Goal: Transaction & Acquisition: Purchase product/service

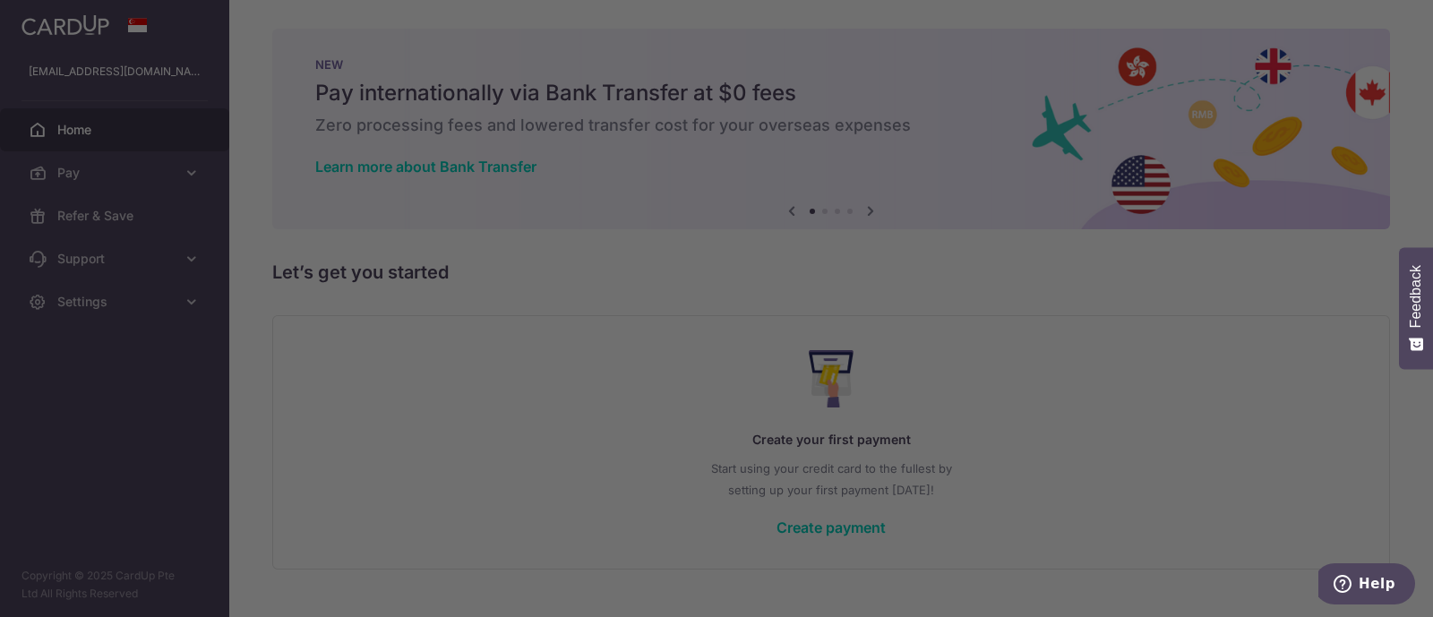
click at [72, 85] on div "ritajemair@gmail.com ritajemair@gmail.com" at bounding box center [114, 71] width 229 height 43
click at [142, 295] on span "Settings" at bounding box center [116, 302] width 118 height 18
click at [0, 0] on link "Logout" at bounding box center [0, 0] width 0 height 0
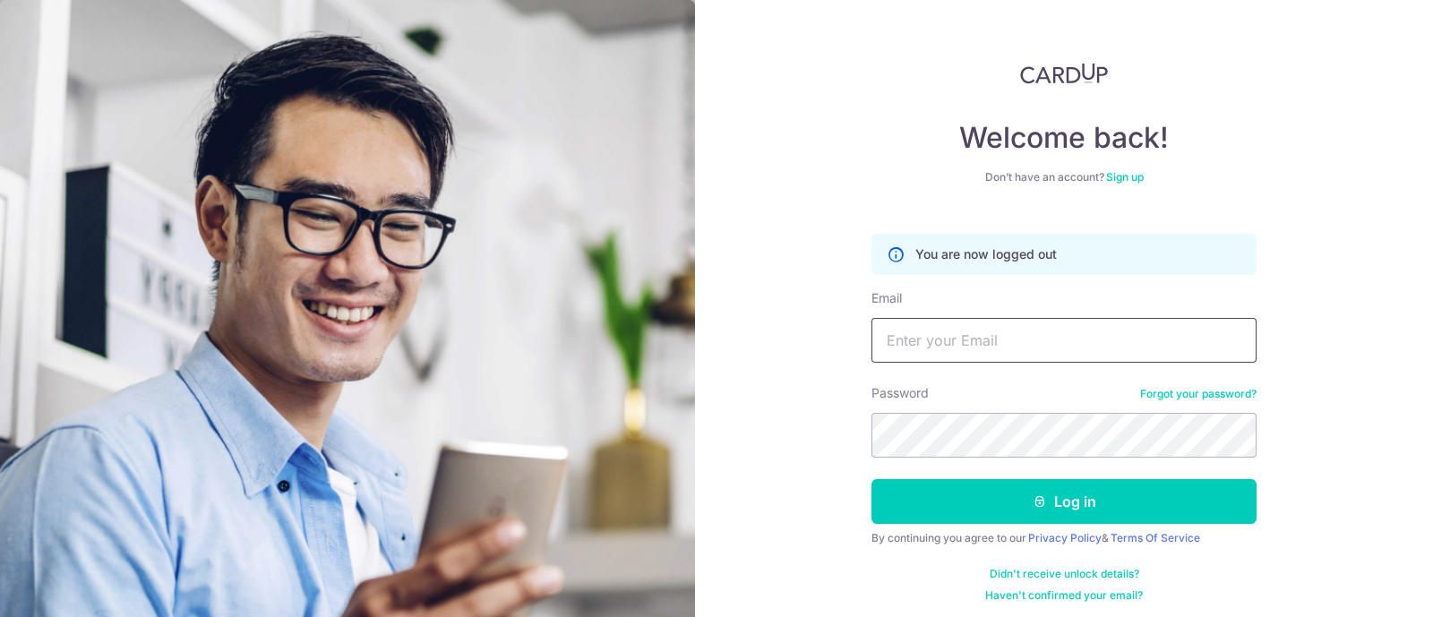
type input "[EMAIL_ADDRESS][DOMAIN_NAME]"
click at [949, 337] on input "[EMAIL_ADDRESS][DOMAIN_NAME]" at bounding box center [1063, 340] width 385 height 45
type input "[EMAIL_ADDRESS][DOMAIN_NAME]"
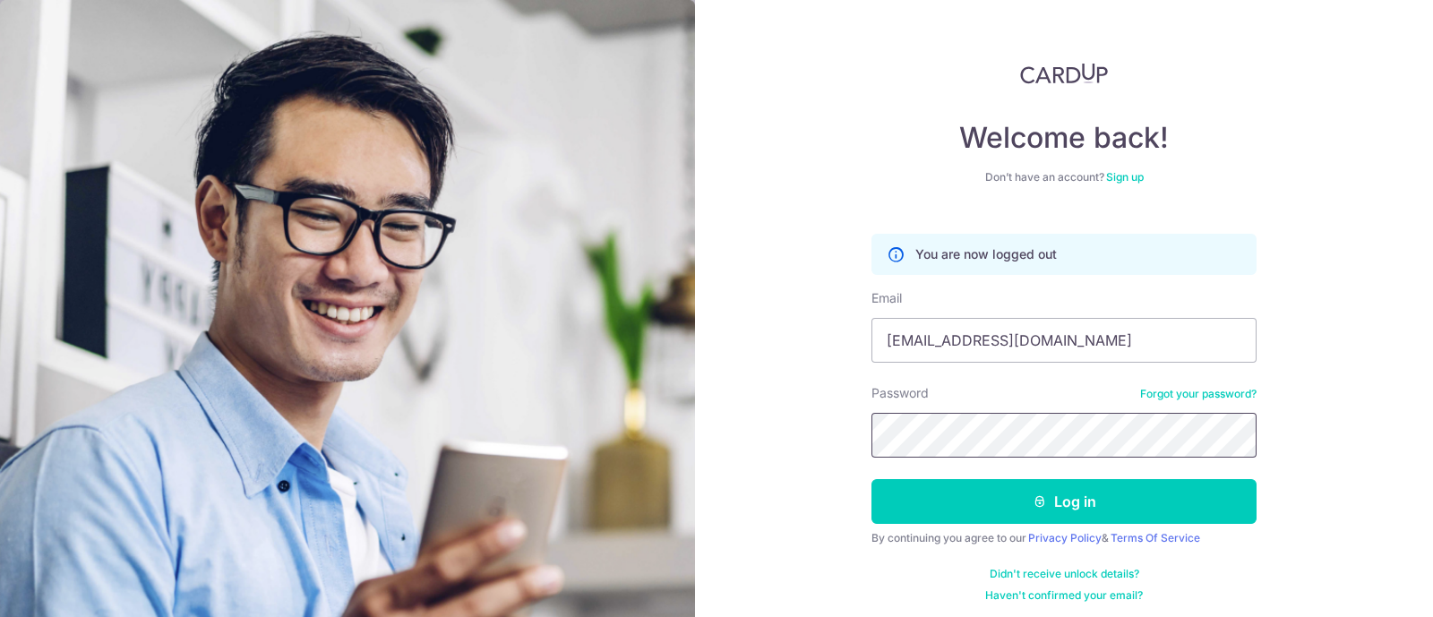
click at [871, 479] on button "Log in" at bounding box center [1063, 501] width 385 height 45
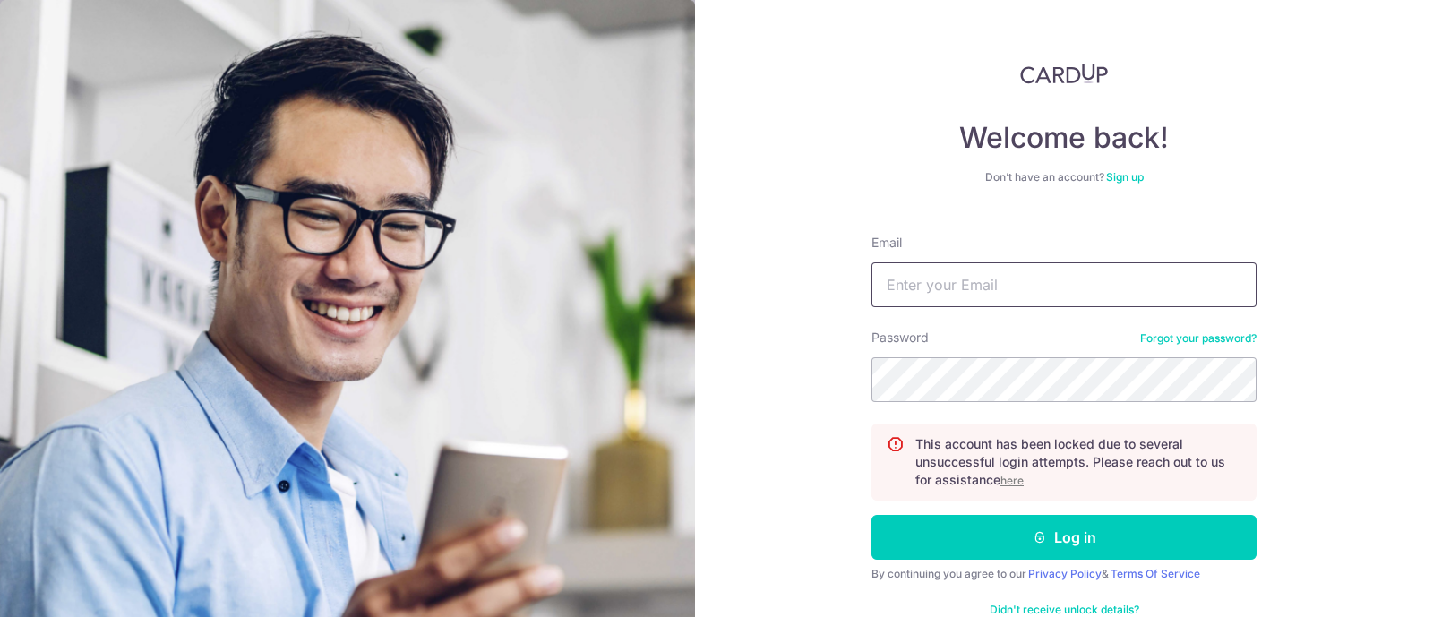
type input "[EMAIL_ADDRESS][DOMAIN_NAME]"
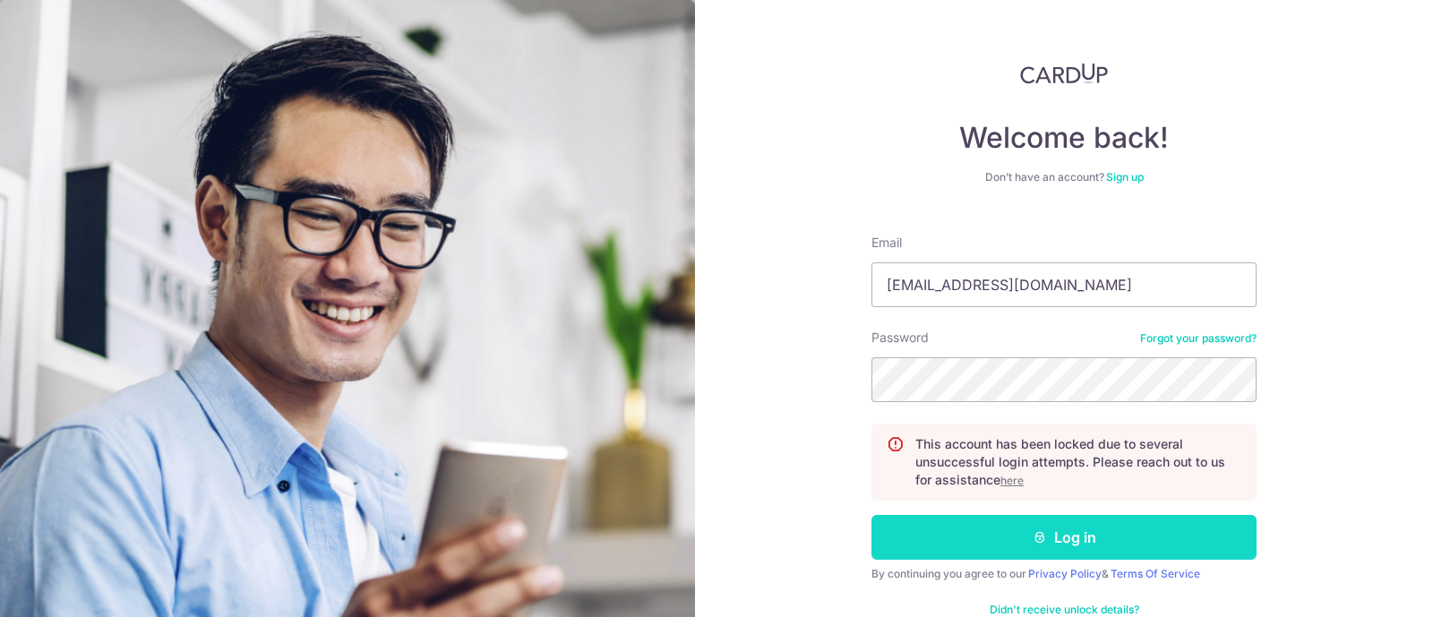
click at [909, 544] on button "Log in" at bounding box center [1063, 537] width 385 height 45
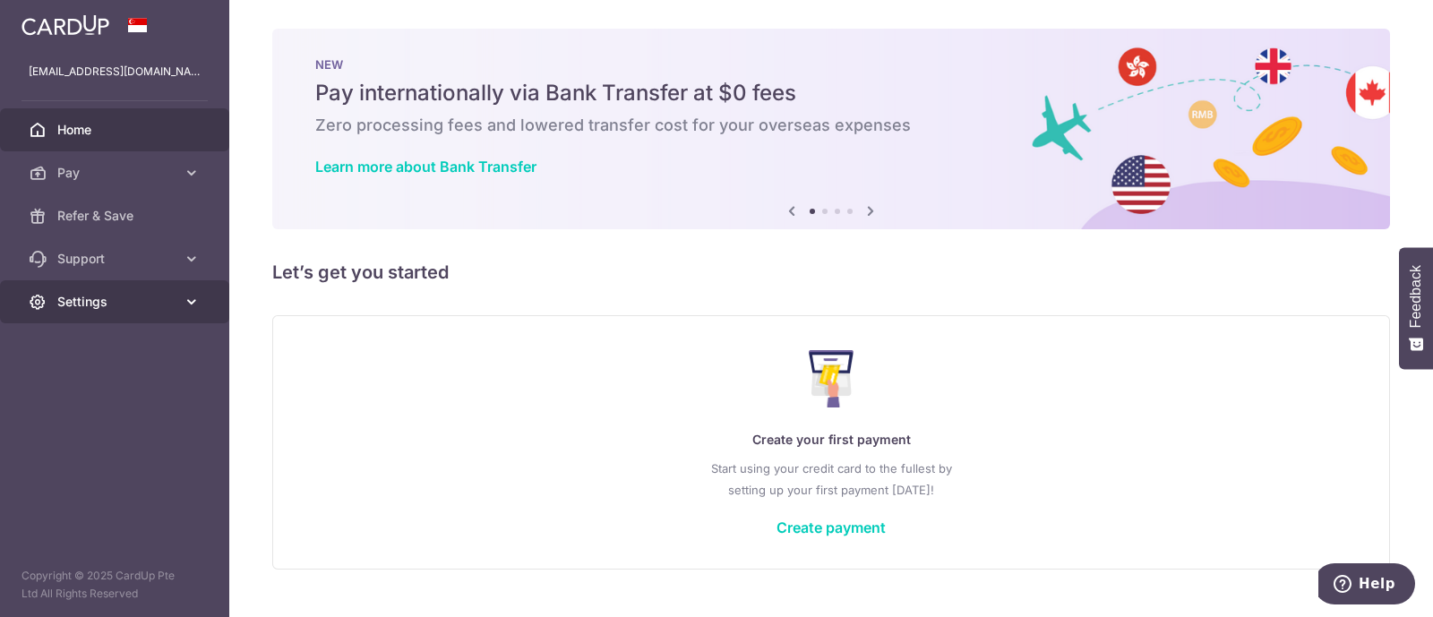
click at [146, 296] on span "Settings" at bounding box center [116, 302] width 118 height 18
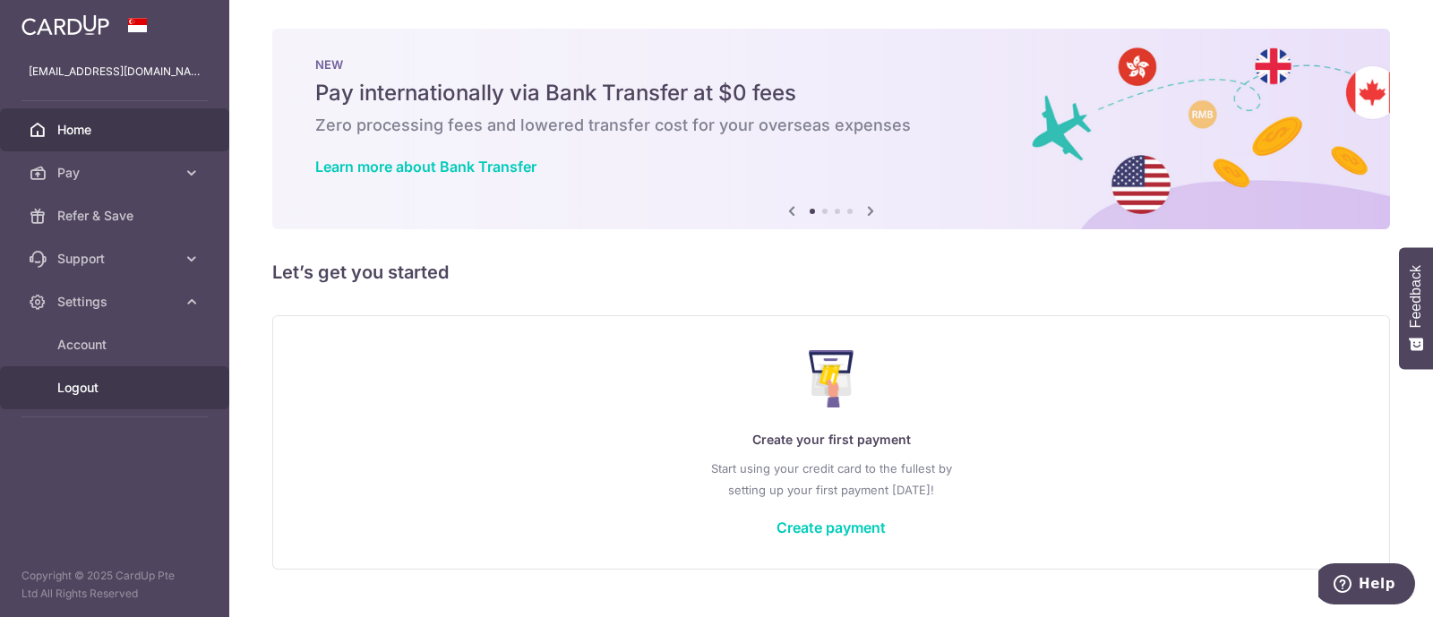
click at [135, 392] on span "Logout" at bounding box center [116, 388] width 118 height 18
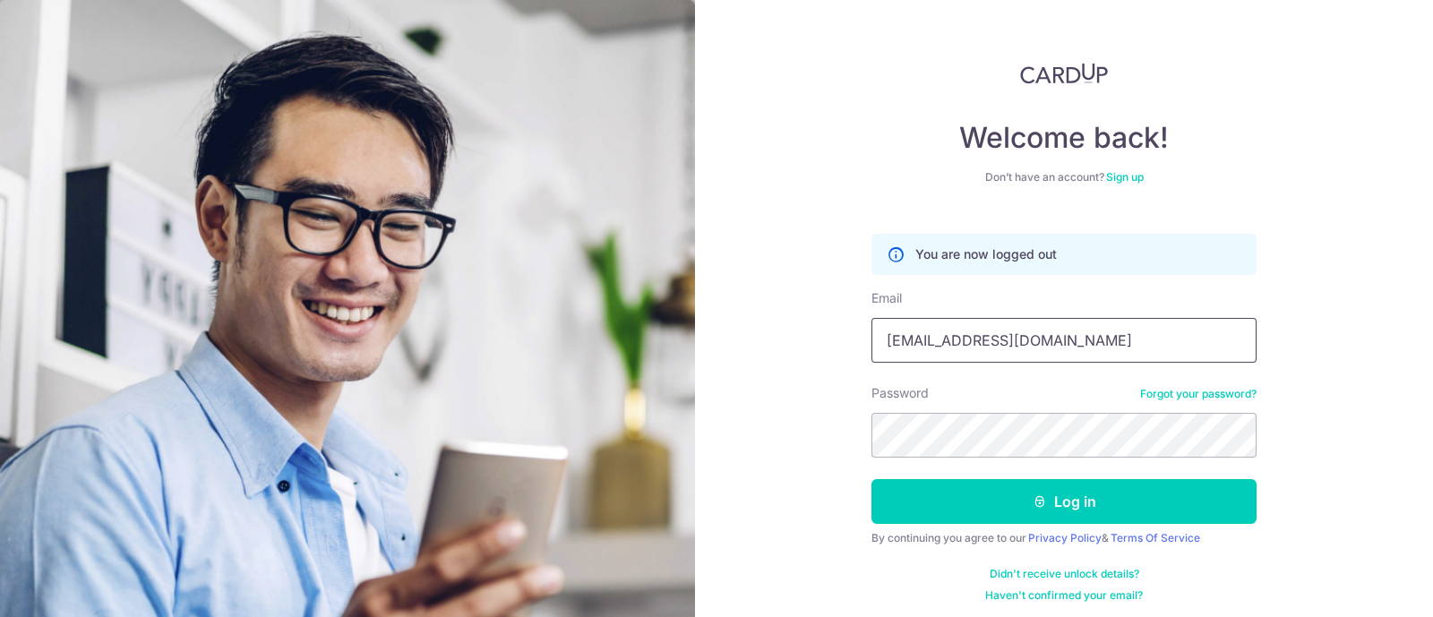
click at [1130, 329] on input "[EMAIL_ADDRESS][DOMAIN_NAME]" at bounding box center [1063, 340] width 385 height 45
click at [1130, 329] on input "Ritajemair@gmail.com" at bounding box center [1063, 340] width 385 height 45
type input "[EMAIL_ADDRESS][DOMAIN_NAME]"
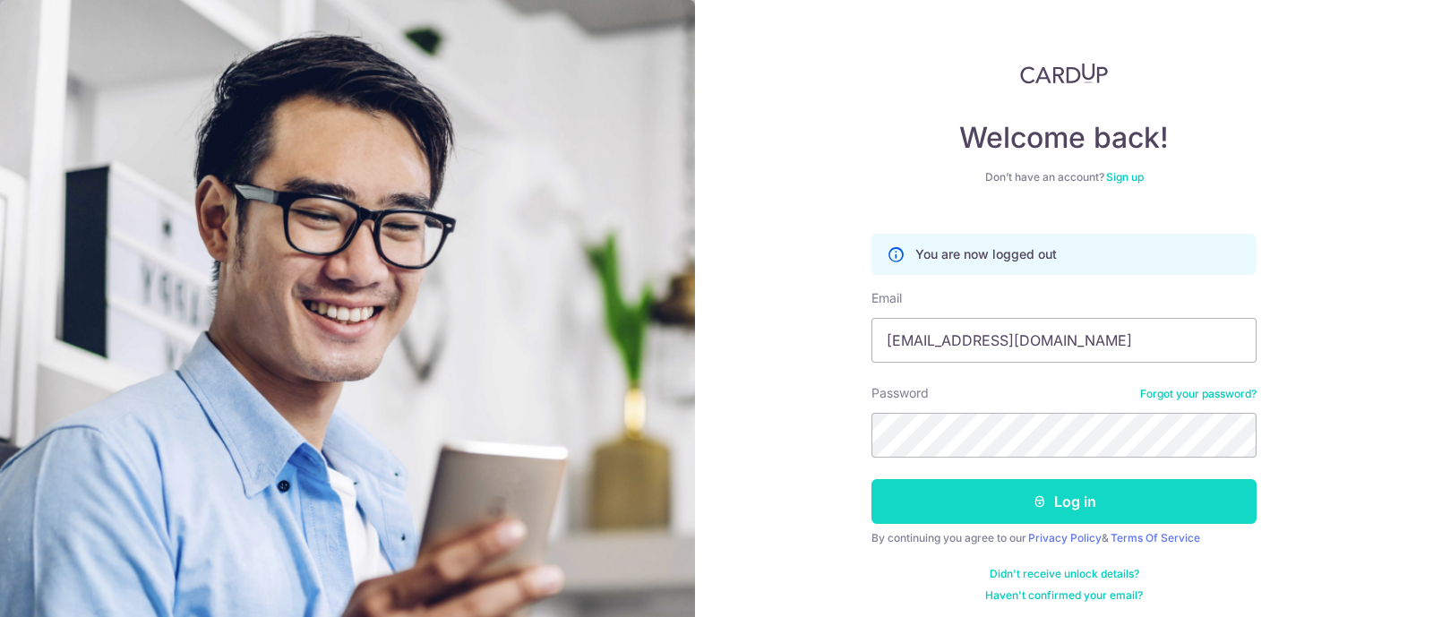
click at [1070, 494] on button "Log in" at bounding box center [1063, 501] width 385 height 45
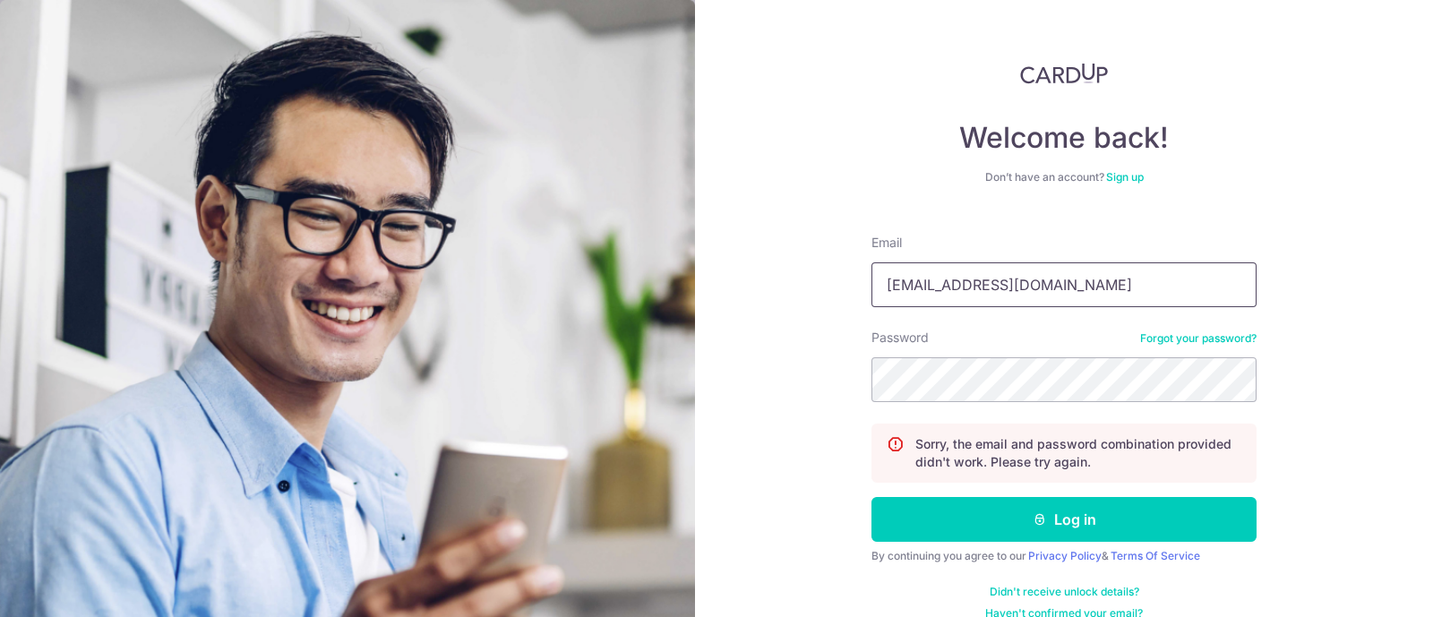
click at [1003, 295] on input "Ritajemair@gmail.com" at bounding box center [1063, 284] width 385 height 45
click at [1065, 297] on input "victorker88@gmail.com" at bounding box center [1063, 284] width 385 height 45
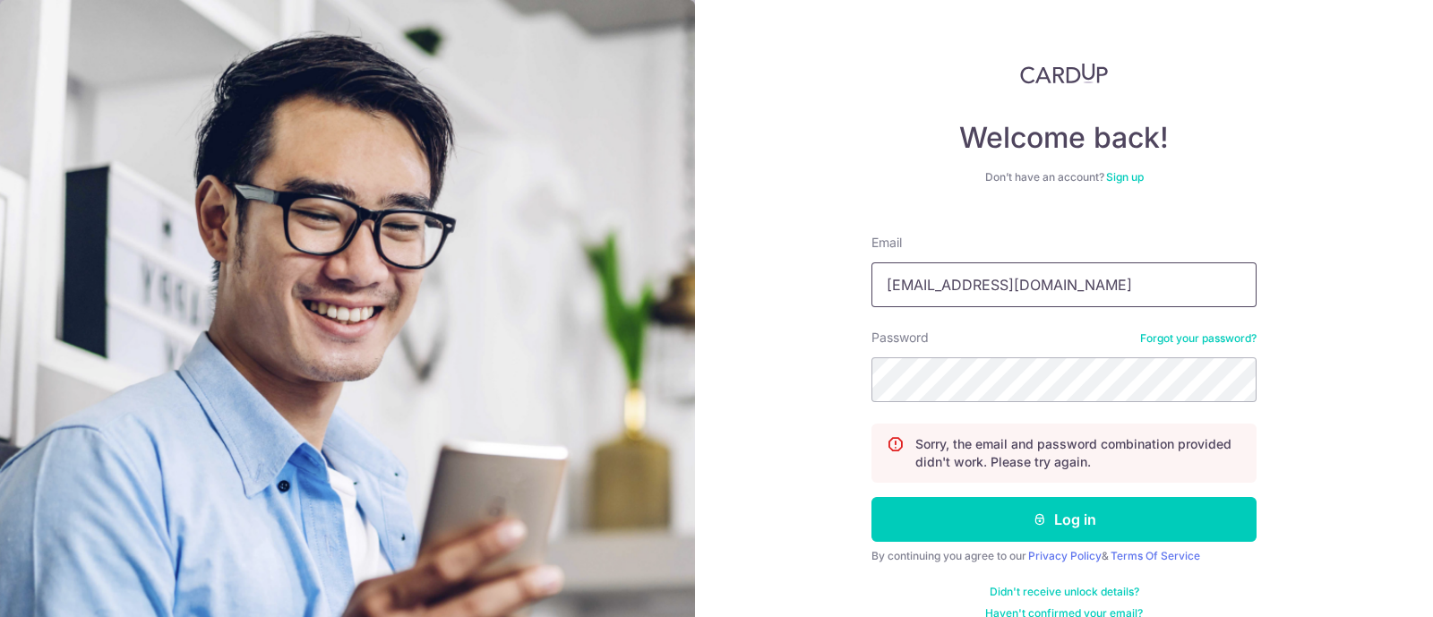
click at [1065, 297] on input "victorker88@gmail.com" at bounding box center [1063, 284] width 385 height 45
type input "Ritajemair@gmail.com"
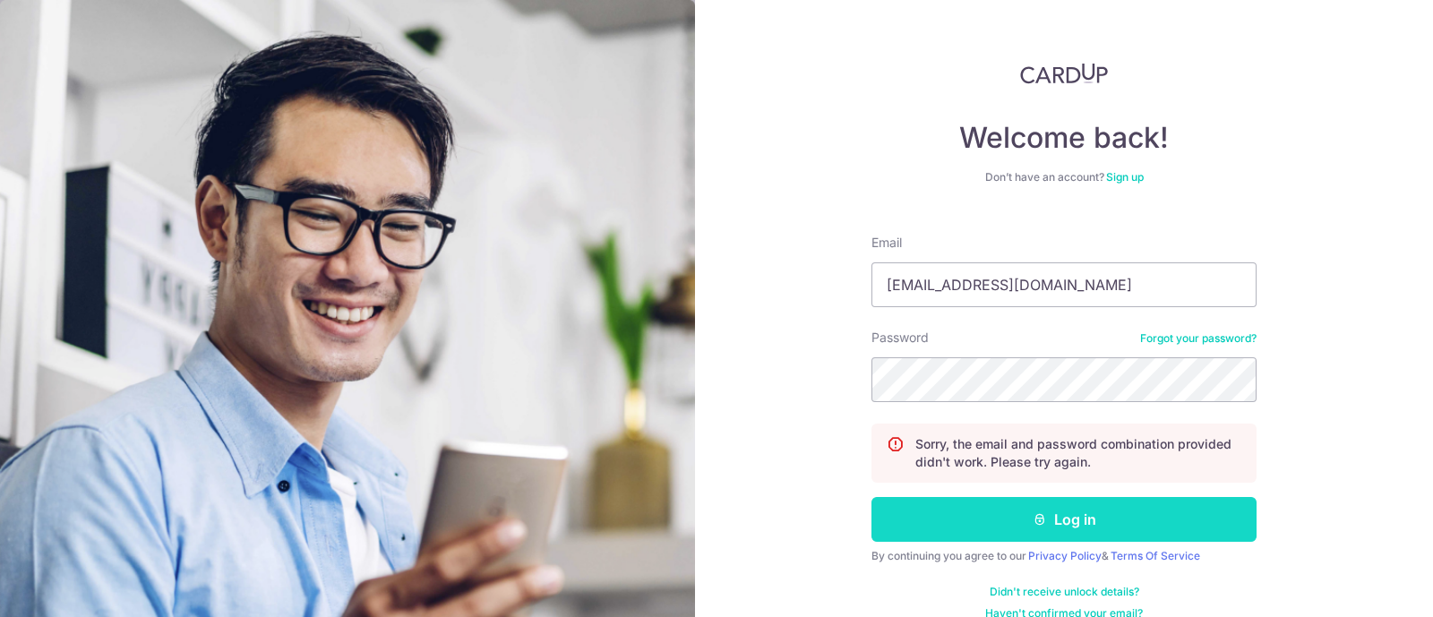
click at [1021, 520] on button "Log in" at bounding box center [1063, 519] width 385 height 45
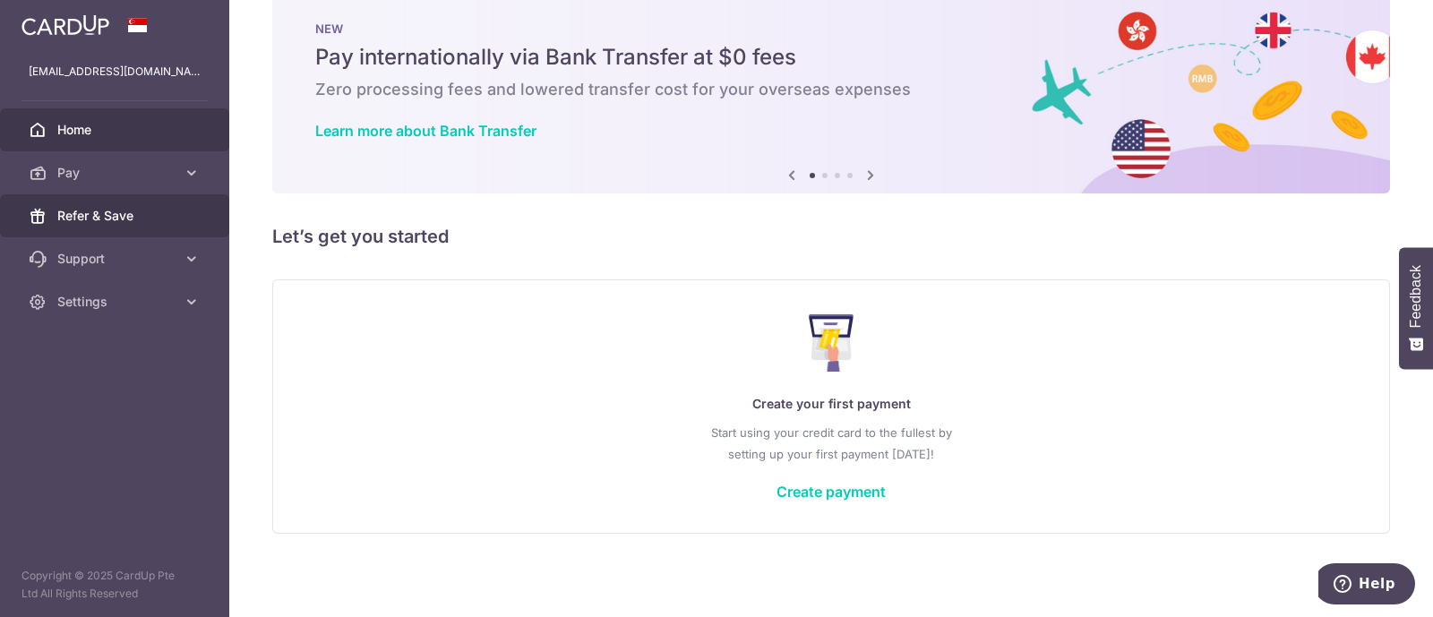
click at [109, 194] on link "Refer & Save" at bounding box center [114, 215] width 229 height 43
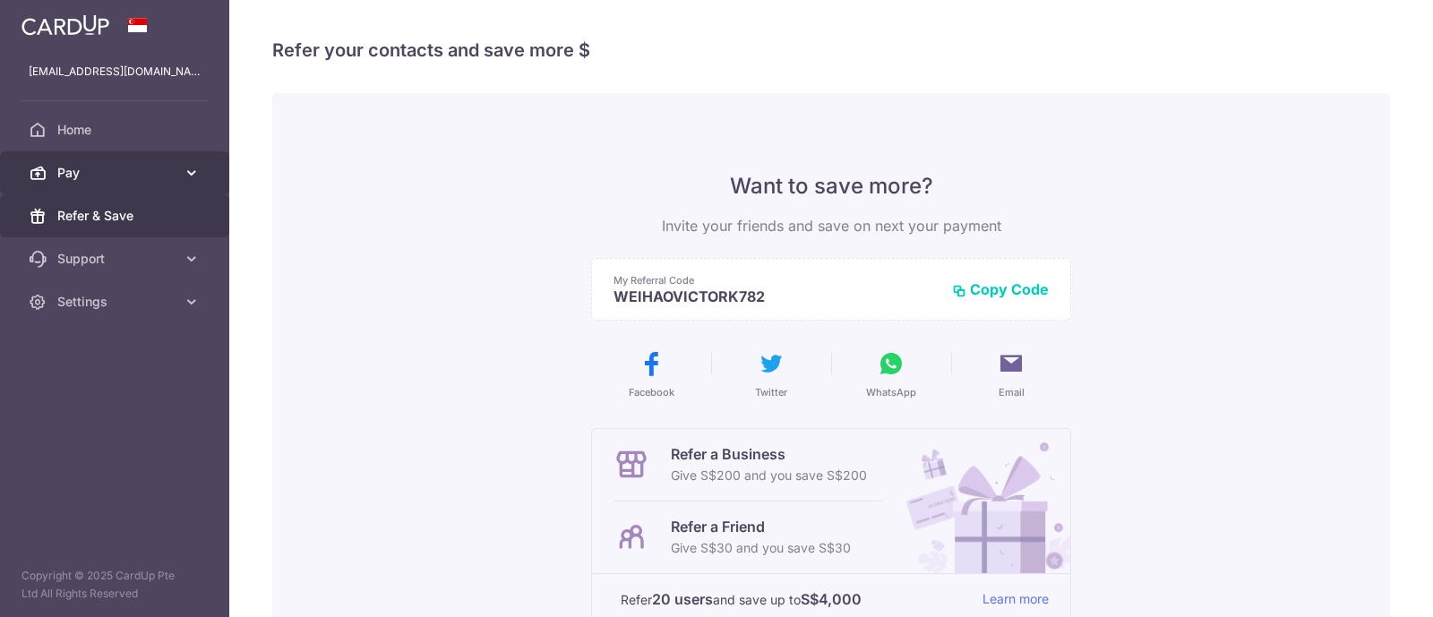
click at [102, 182] on link "Pay" at bounding box center [114, 172] width 229 height 43
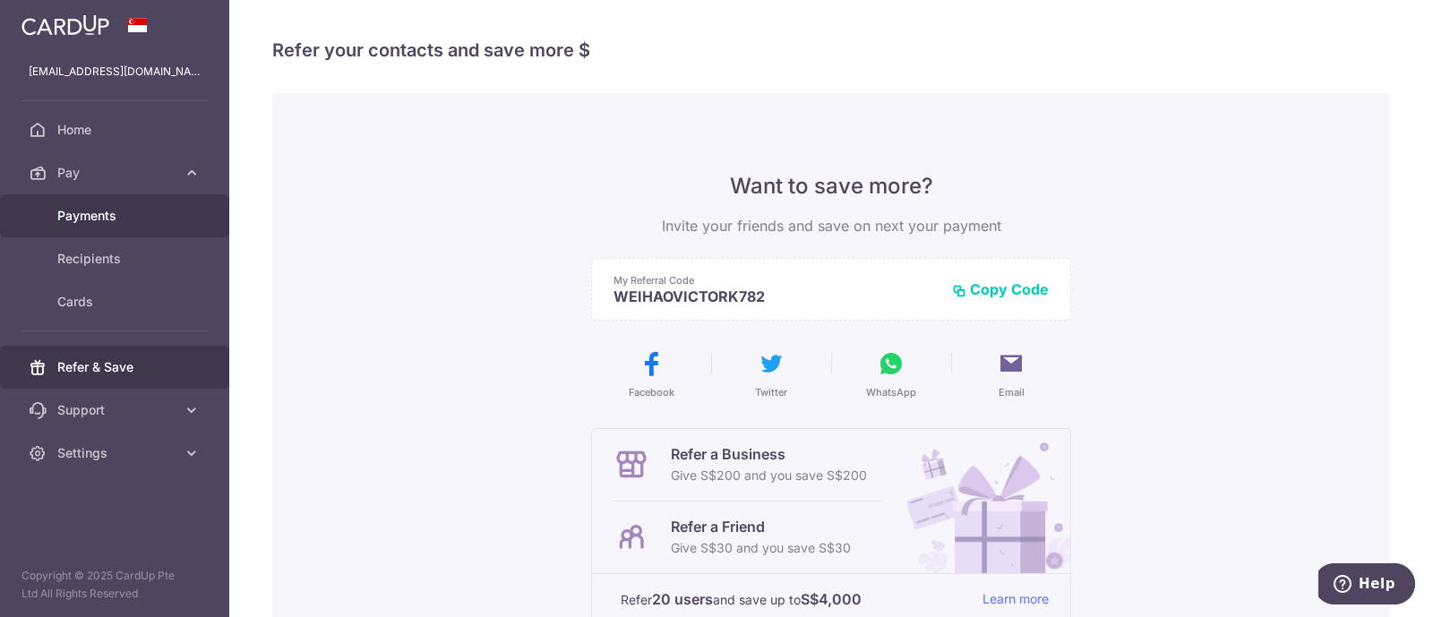
click at [102, 225] on link "Payments" at bounding box center [114, 215] width 229 height 43
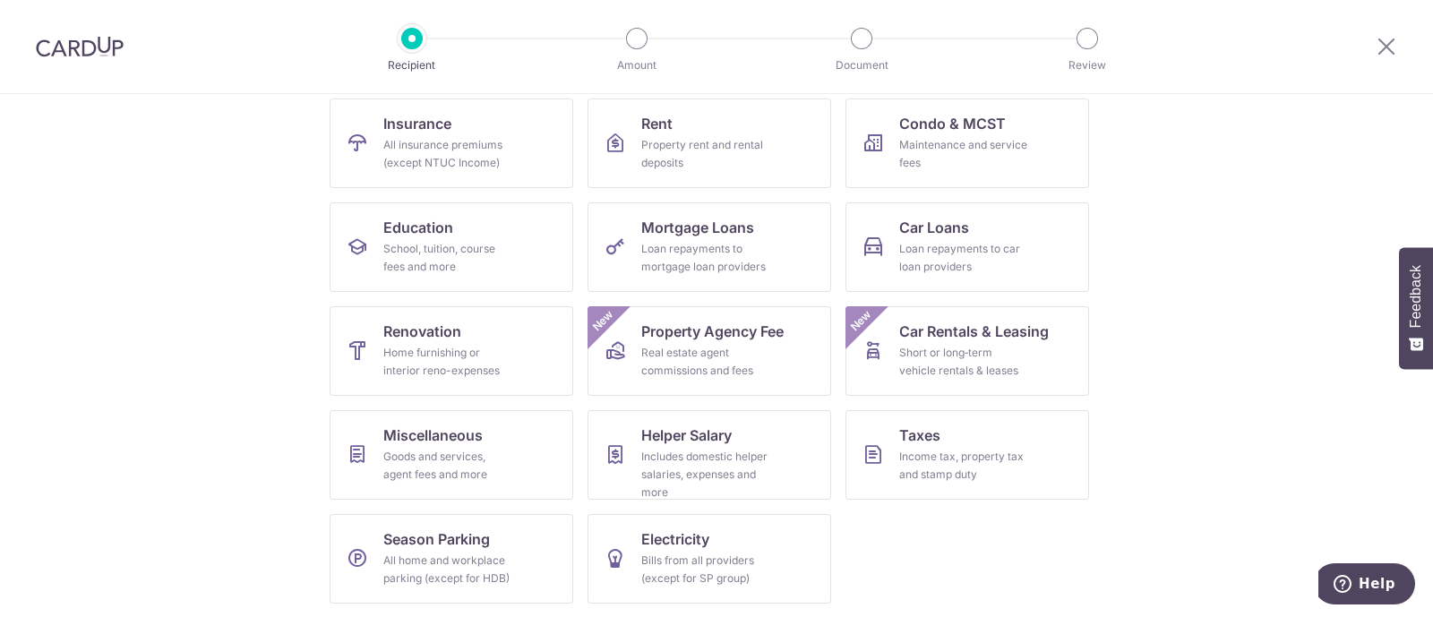
scroll to position [141, 0]
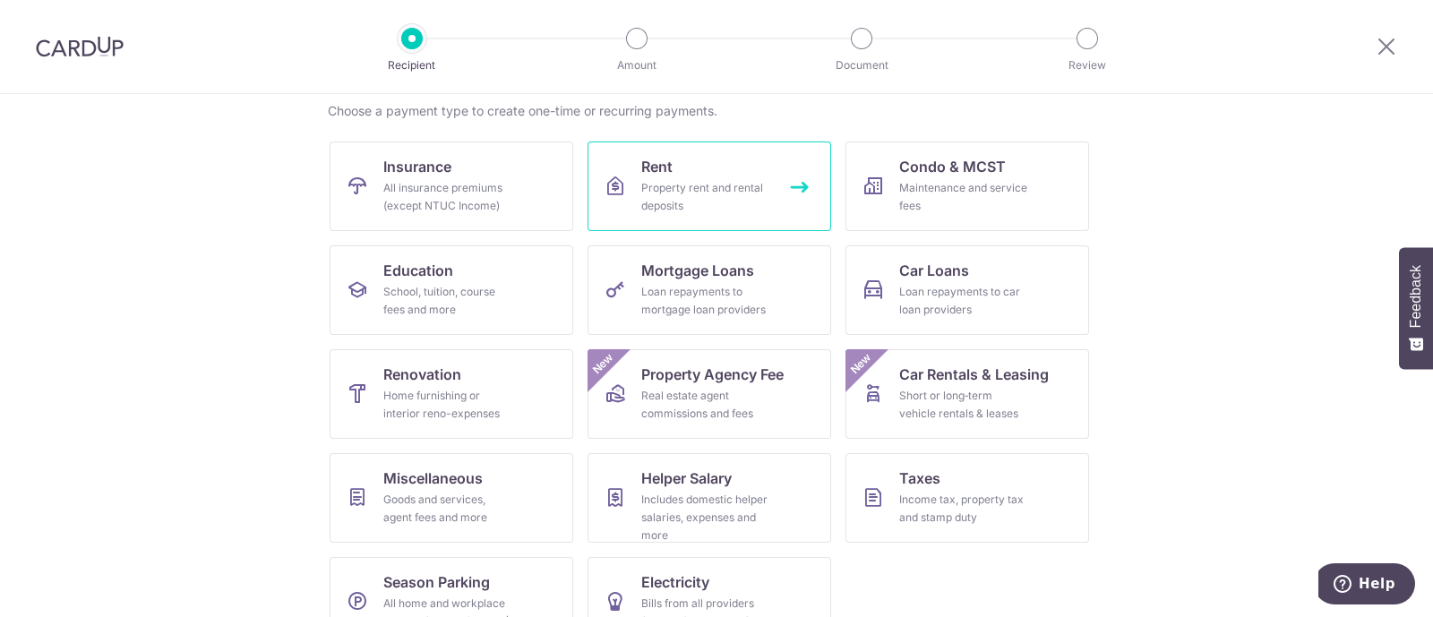
click at [634, 217] on link "Rent Property rent and rental deposits" at bounding box center [709, 186] width 244 height 90
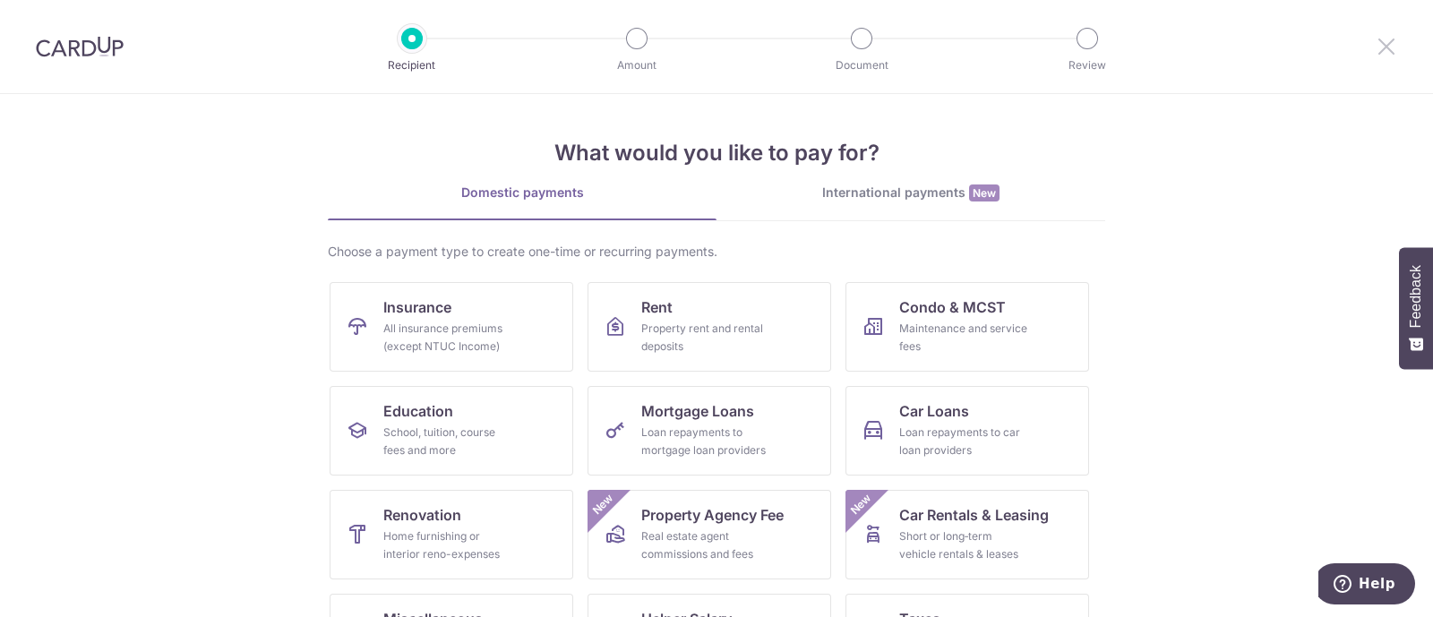
click at [1377, 51] on icon at bounding box center [1385, 46] width 21 height 22
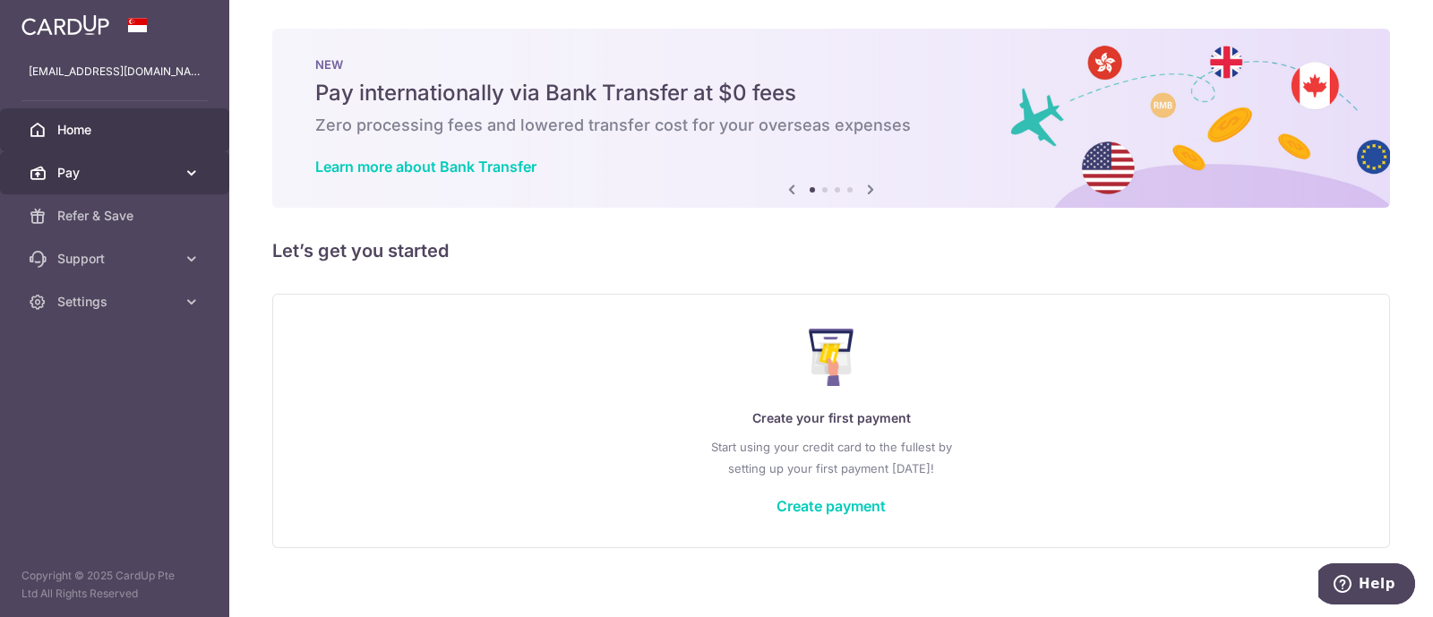
click at [98, 171] on span "Pay" at bounding box center [116, 173] width 118 height 18
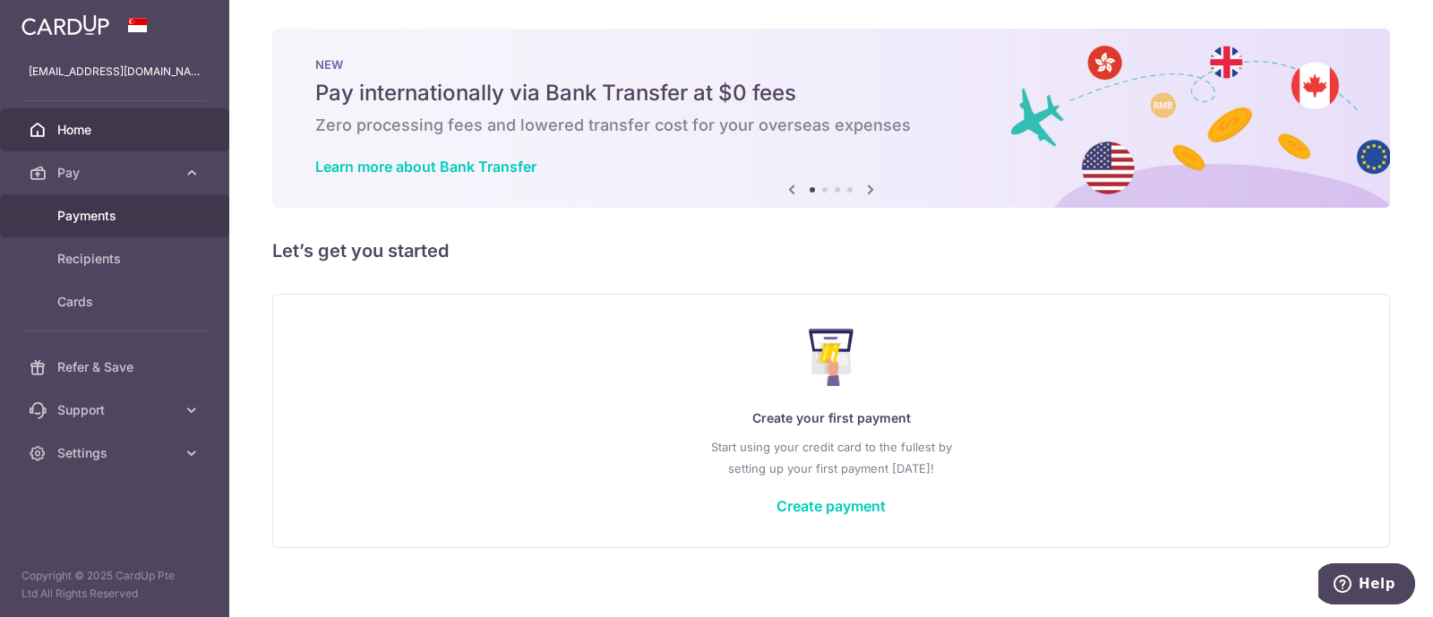
click at [98, 218] on span "Payments" at bounding box center [116, 216] width 118 height 18
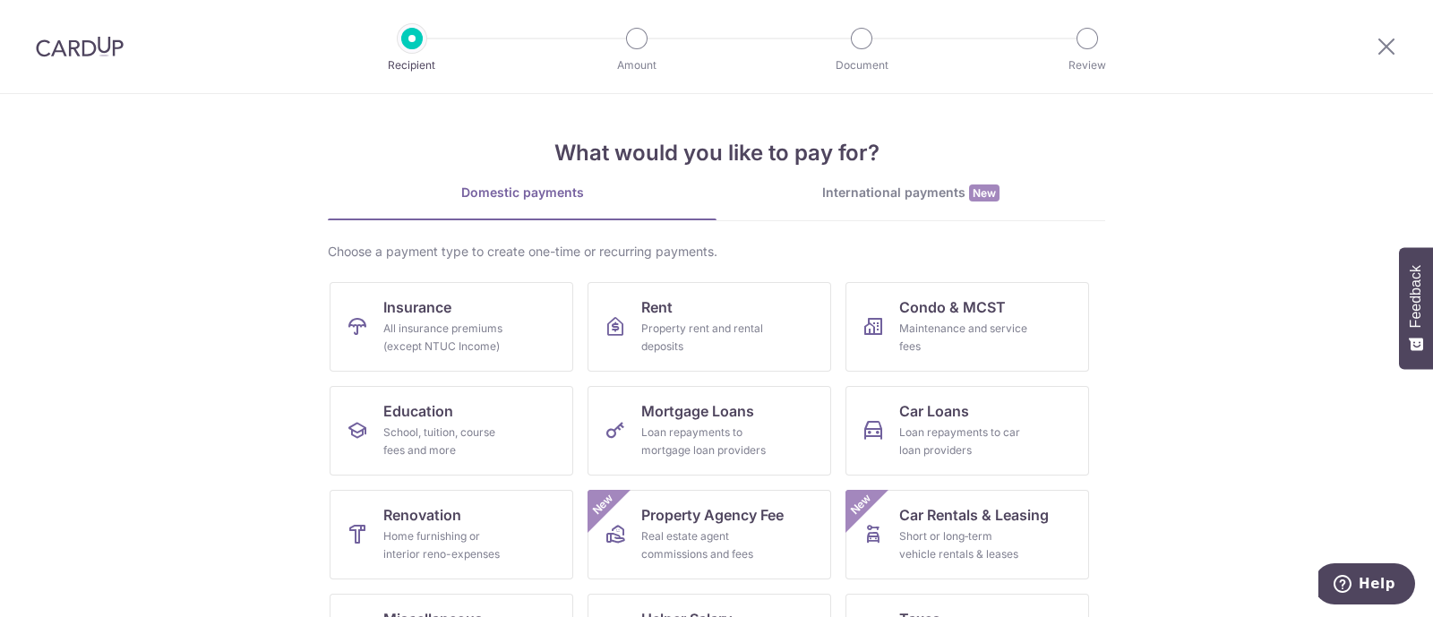
scroll to position [184, 0]
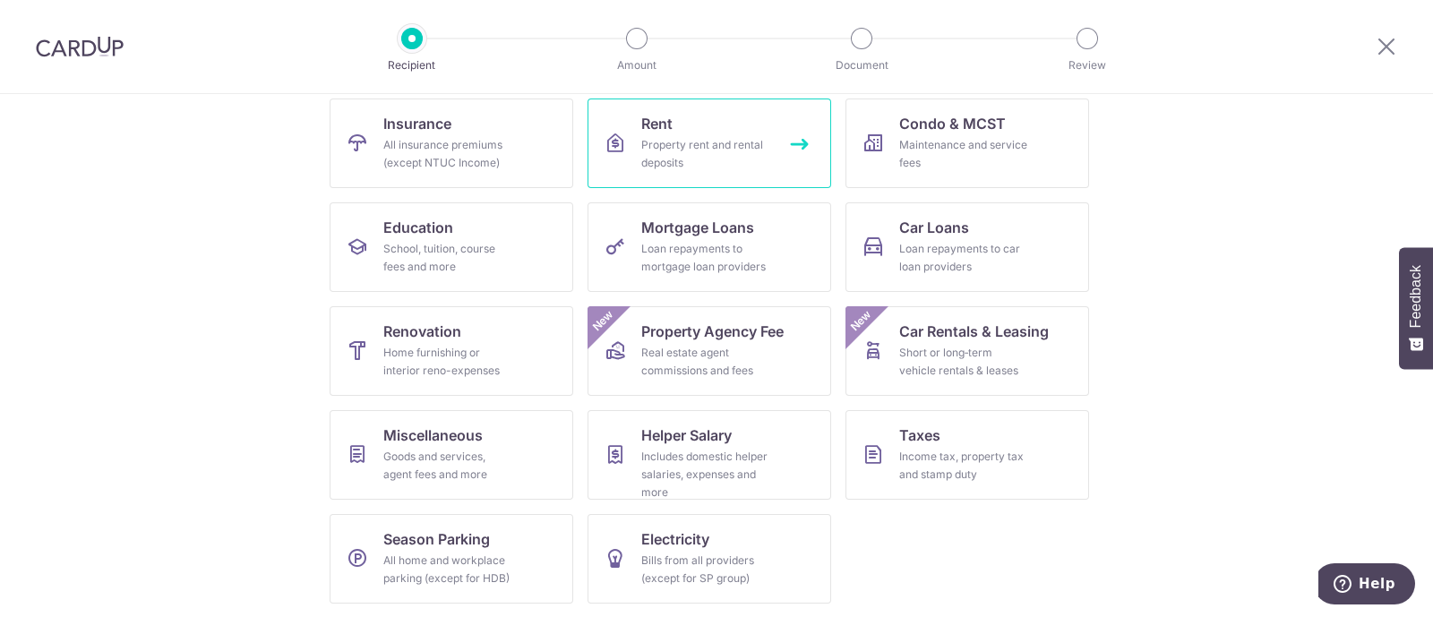
click at [745, 146] on div "Property rent and rental deposits" at bounding box center [705, 154] width 129 height 36
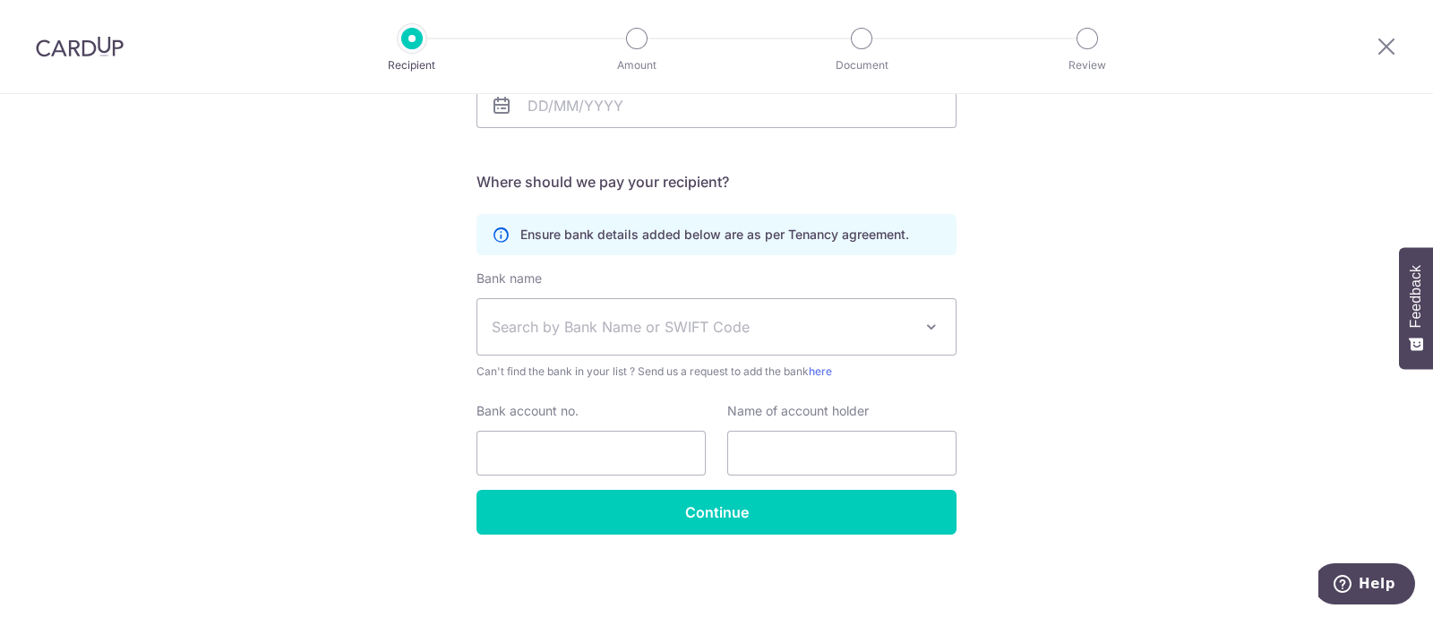
scroll to position [98, 0]
